Goal: Task Accomplishment & Management: Manage account settings

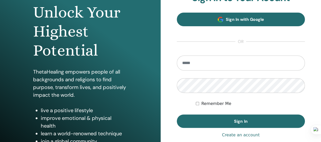
scroll to position [54, 0]
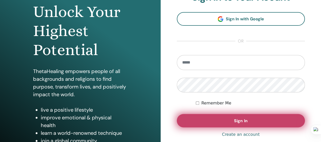
type input "**********"
click at [231, 119] on button "Sign In" at bounding box center [241, 120] width 128 height 13
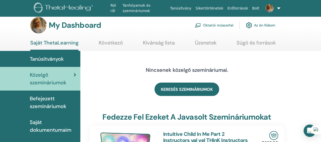
scroll to position [8, 0]
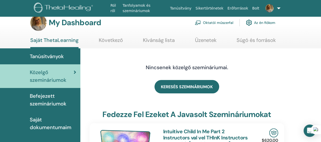
click at [226, 23] on link "Oktatói műszerfal" at bounding box center [214, 22] width 39 height 11
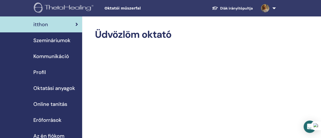
click at [52, 41] on span "Szemináriumok" at bounding box center [51, 40] width 37 height 8
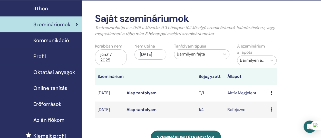
scroll to position [16, 0]
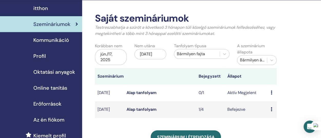
click at [143, 93] on link "Alap tanfolyam" at bounding box center [141, 92] width 30 height 5
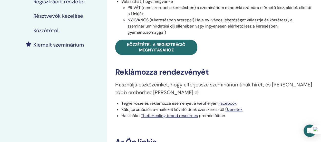
scroll to position [110, 0]
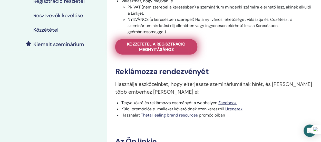
click at [165, 43] on span "Közzététel a regisztráció megnyitásához" at bounding box center [156, 46] width 69 height 11
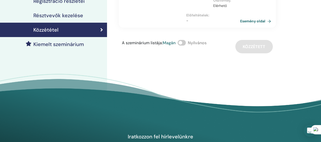
click at [185, 43] on span at bounding box center [182, 43] width 8 height 6
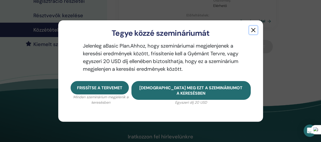
click at [253, 29] on button "button" at bounding box center [253, 30] width 8 height 8
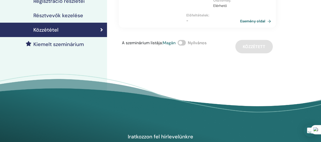
drag, startPoint x: 294, startPoint y: 58, endPoint x: 158, endPoint y: 73, distance: 137.0
click at [158, 73] on div "Edina Orosz Basic DNA val vel Edina Orosz This is where your ThetaHealing journ…" at bounding box center [214, 15] width 214 height 219
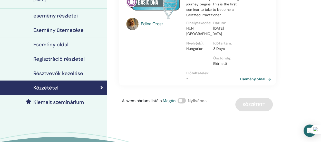
scroll to position [52, 0]
click at [251, 78] on link "Esemény oldal" at bounding box center [257, 79] width 33 height 8
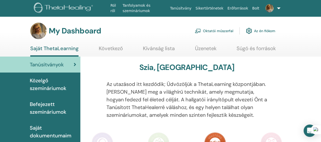
click at [210, 31] on link "Oktatói műszerfal" at bounding box center [214, 30] width 39 height 11
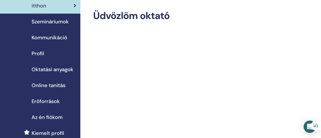
scroll to position [17, 2]
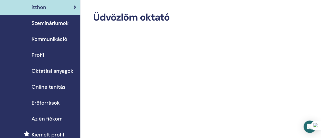
click at [43, 24] on span "Szemináriumok" at bounding box center [50, 23] width 37 height 8
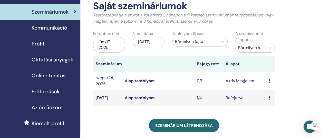
scroll to position [28, 2]
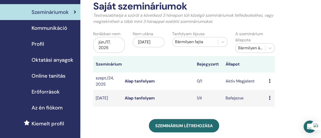
click at [138, 79] on link "Alap tanfolyam" at bounding box center [140, 80] width 30 height 5
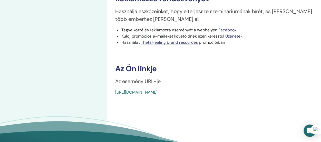
scroll to position [181, 0]
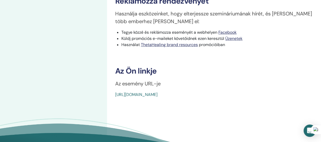
click at [116, 91] on div "[URL][DOMAIN_NAME]" at bounding box center [197, 94] width 165 height 6
click at [158, 95] on link "[URL][DOMAIN_NAME]" at bounding box center [136, 94] width 42 height 5
